Goal: Information Seeking & Learning: Compare options

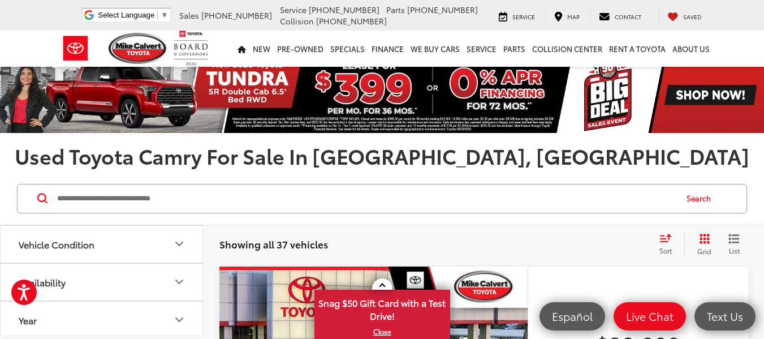
click at [668, 239] on icon "Select sort value" at bounding box center [666, 238] width 12 height 8
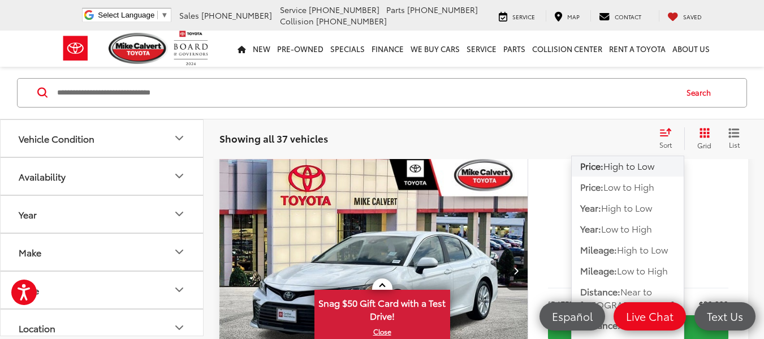
scroll to position [113, 0]
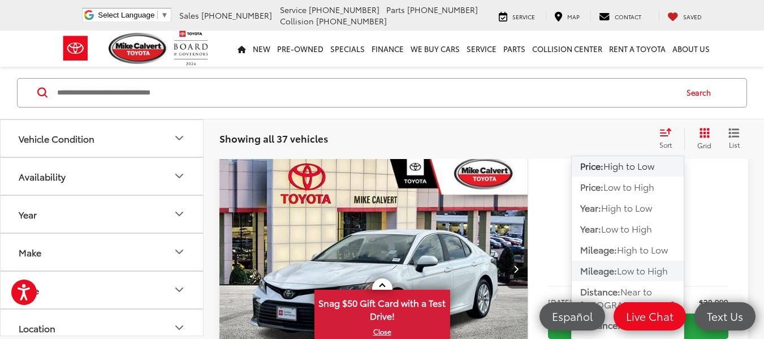
click at [639, 272] on span "Low to High" at bounding box center [642, 270] width 51 height 13
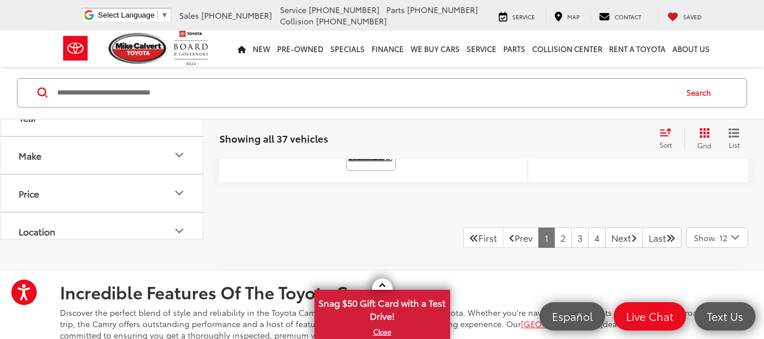
scroll to position [4813, 0]
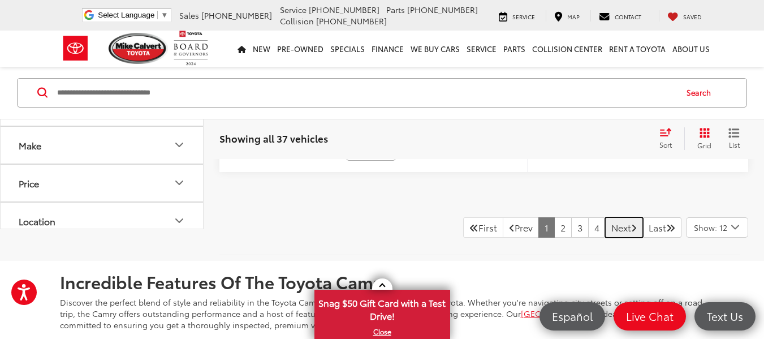
click at [613, 227] on link "Next" at bounding box center [624, 227] width 38 height 20
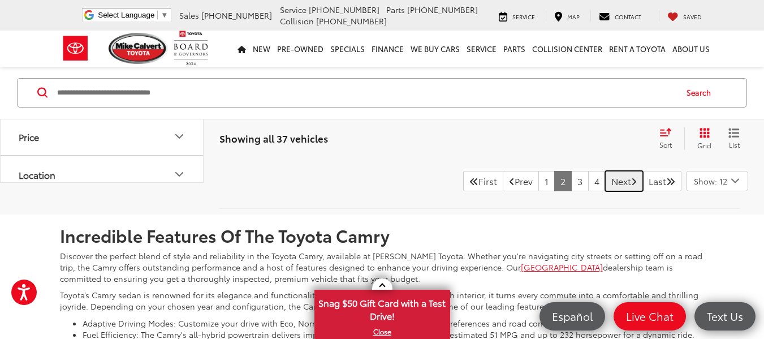
scroll to position [4926, 0]
click at [614, 178] on link "Next" at bounding box center [624, 180] width 38 height 20
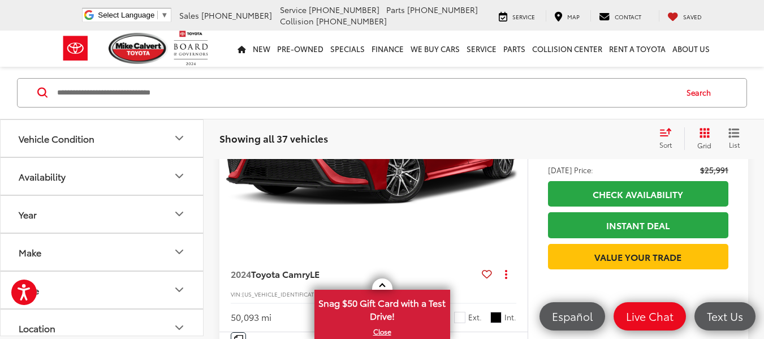
scroll to position [649, 0]
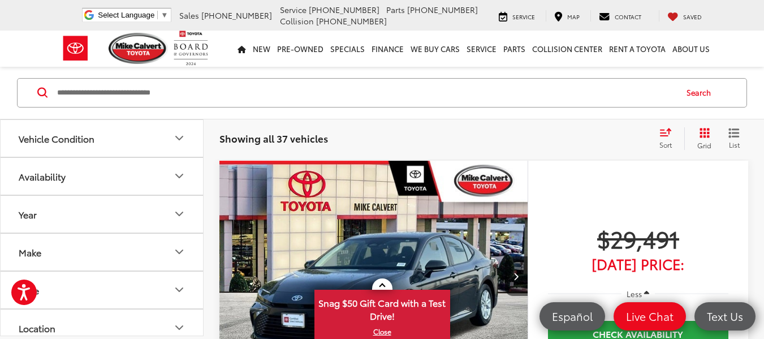
scroll to position [4813, 0]
